Goal: Information Seeking & Learning: Learn about a topic

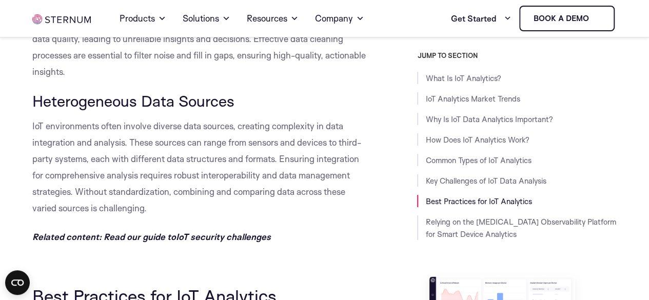
scroll to position [3822, 0]
click at [433, 183] on link "Key Challenges of IoT Data Analysis" at bounding box center [485, 181] width 120 height 10
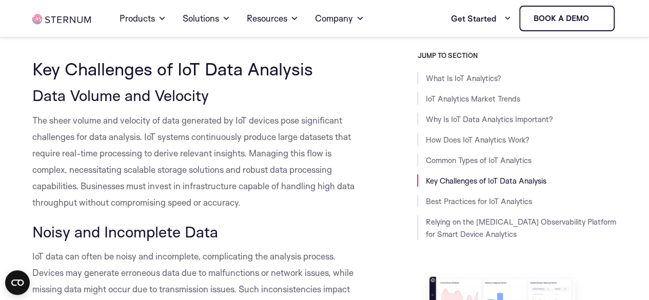
scroll to position [3555, 0]
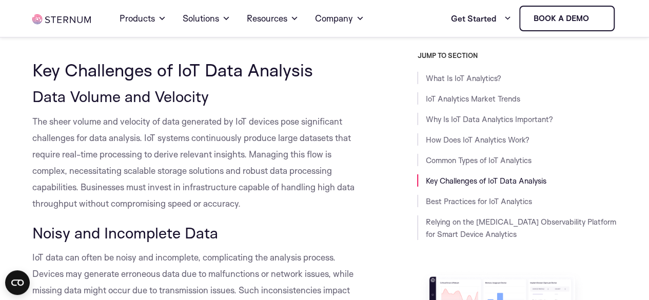
click at [78, 167] on span "The sheer volume and velocity of data generated by IoT devices pose significant…" at bounding box center [193, 162] width 322 height 93
click at [96, 171] on span "The sheer volume and velocity of data generated by IoT devices pose significant…" at bounding box center [193, 162] width 322 height 93
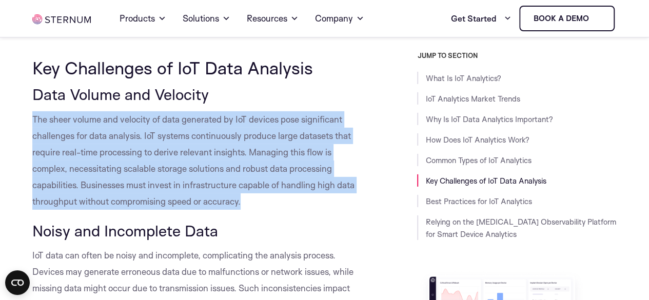
drag, startPoint x: 242, startPoint y: 184, endPoint x: 24, endPoint y: 104, distance: 232.6
drag, startPoint x: 40, startPoint y: 107, endPoint x: 270, endPoint y: 105, distance: 229.7
click at [270, 114] on span "The sheer volume and velocity of data generated by IoT devices pose significant…" at bounding box center [193, 160] width 322 height 93
click at [252, 172] on span "The sheer volume and velocity of data generated by IoT devices pose significant…" at bounding box center [193, 160] width 322 height 93
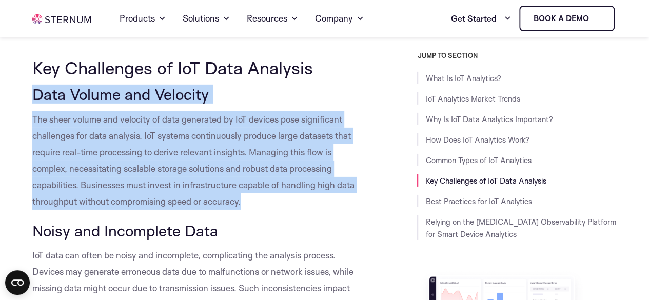
drag, startPoint x: 246, startPoint y: 184, endPoint x: 28, endPoint y: 77, distance: 242.6
copy div "Data Volume and Velocity The sheer volume and velocity of data generated by IoT…"
click at [80, 111] on p "The sheer volume and velocity of data generated by IoT devices pose significant…" at bounding box center [199, 160] width 334 height 98
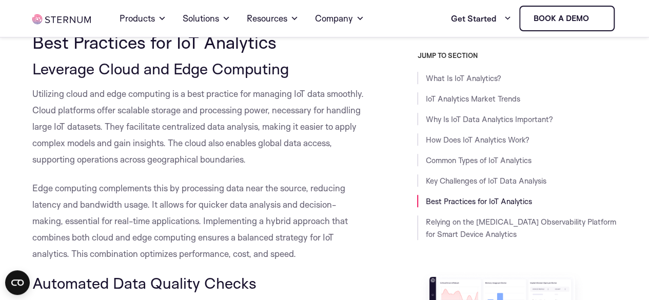
scroll to position [4082, 0]
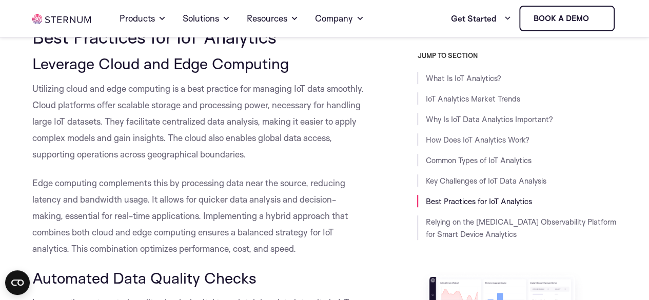
click at [254, 175] on p "Edge computing complements this by processing data near the source, reducing la…" at bounding box center [199, 216] width 334 height 82
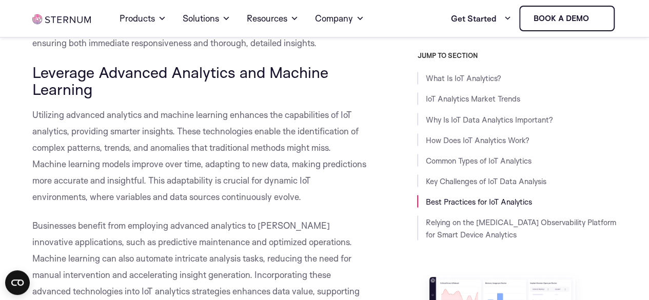
scroll to position [4767, 0]
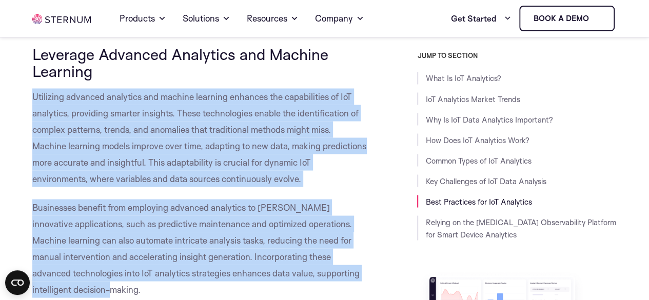
drag, startPoint x: 107, startPoint y: 271, endPoint x: 31, endPoint y: 85, distance: 201.5
copy div "Utilizing advanced analytics and machine learning enhances the capabilities of …"
click at [76, 104] on p "Utilizing advanced analytics and machine learning enhances the capabilities of …" at bounding box center [199, 137] width 334 height 98
